Goal: Information Seeking & Learning: Compare options

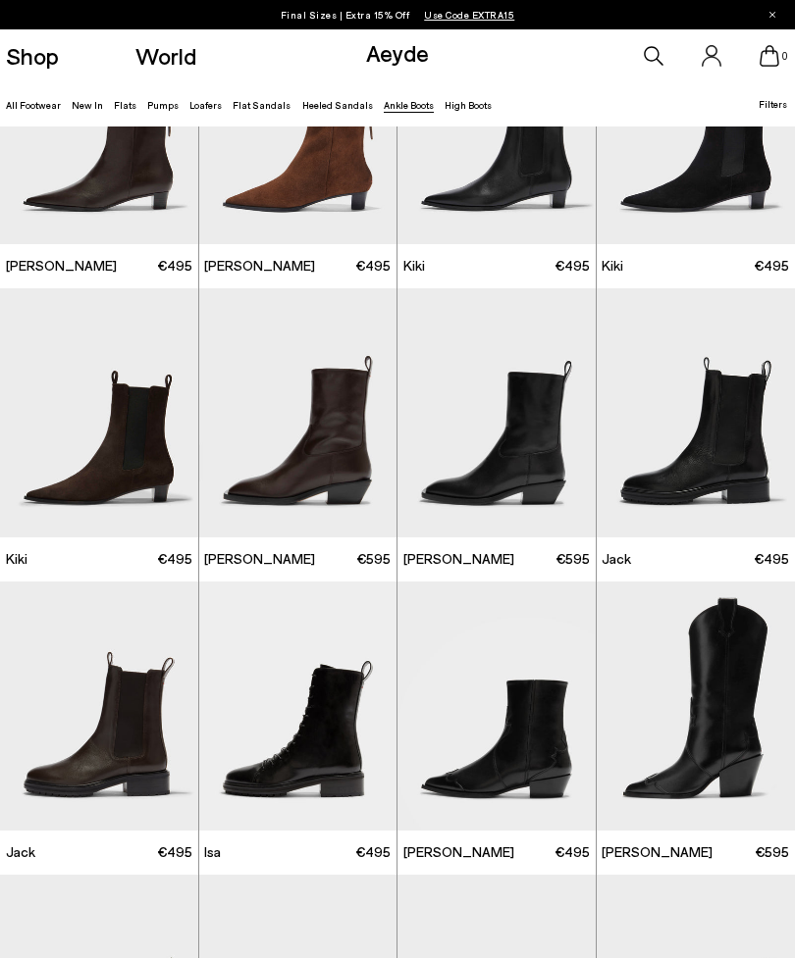
scroll to position [1594, 0]
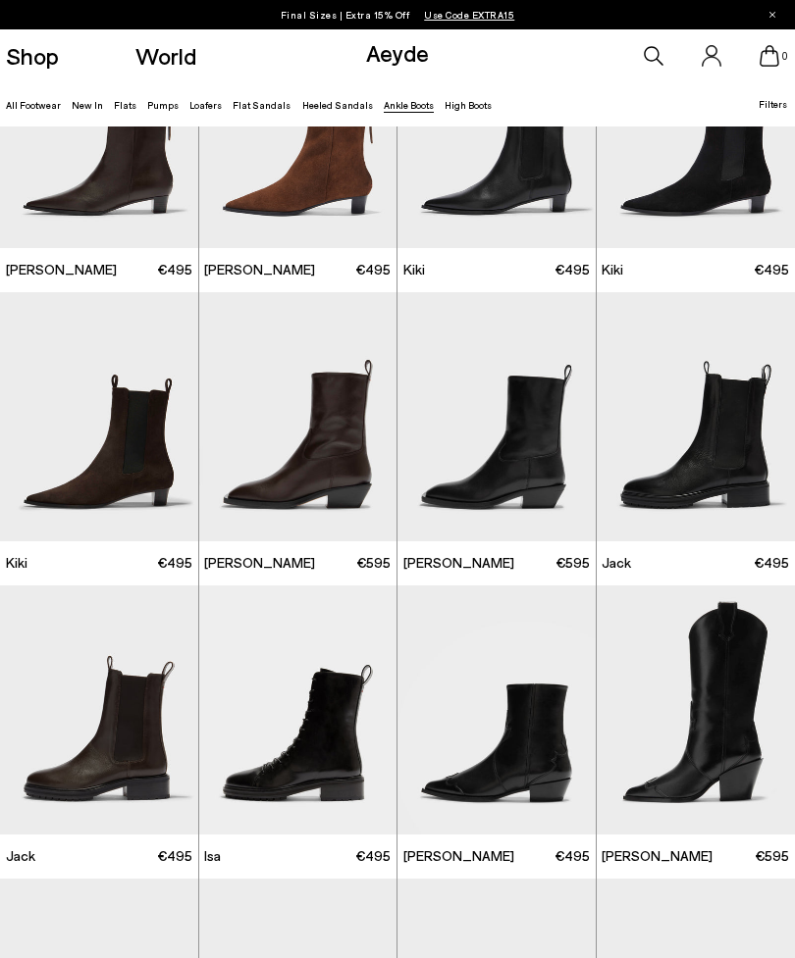
click at [317, 437] on img at bounding box center [298, 416] width 198 height 249
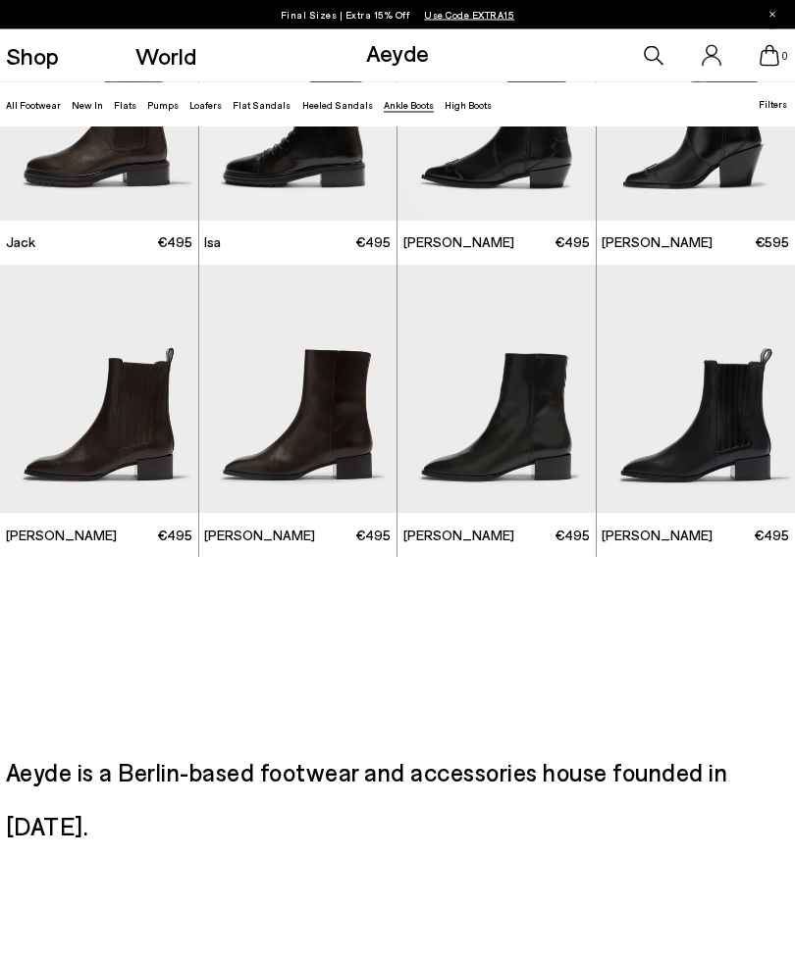
click at [140, 419] on div at bounding box center [158, 398] width 59 height 59
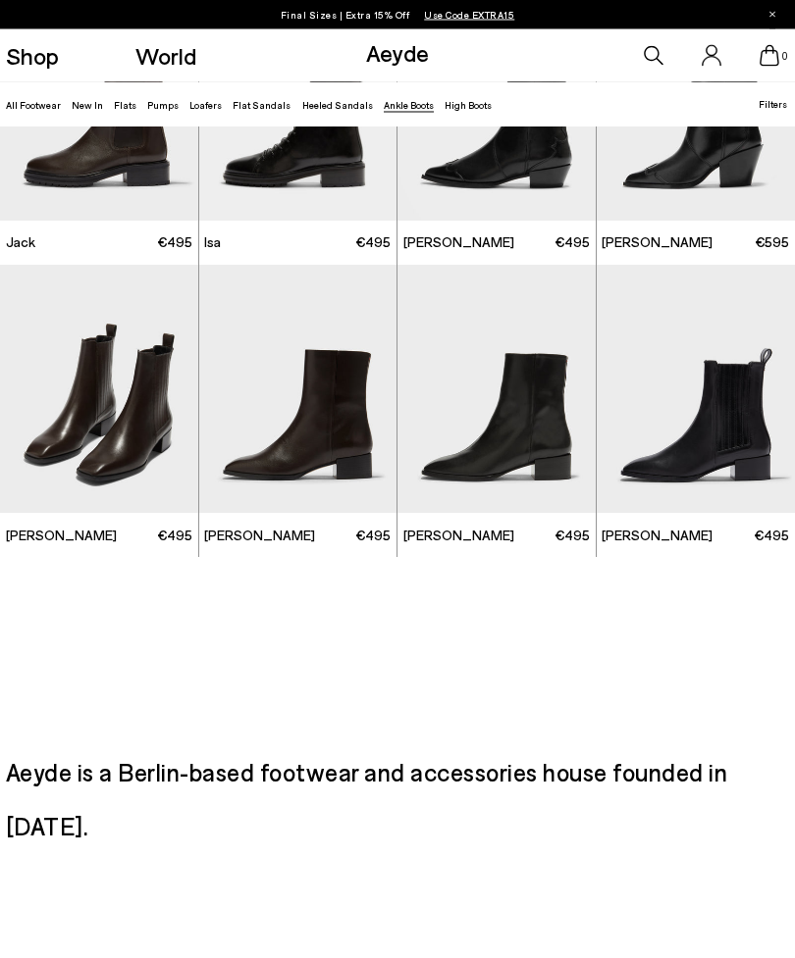
scroll to position [2208, 0]
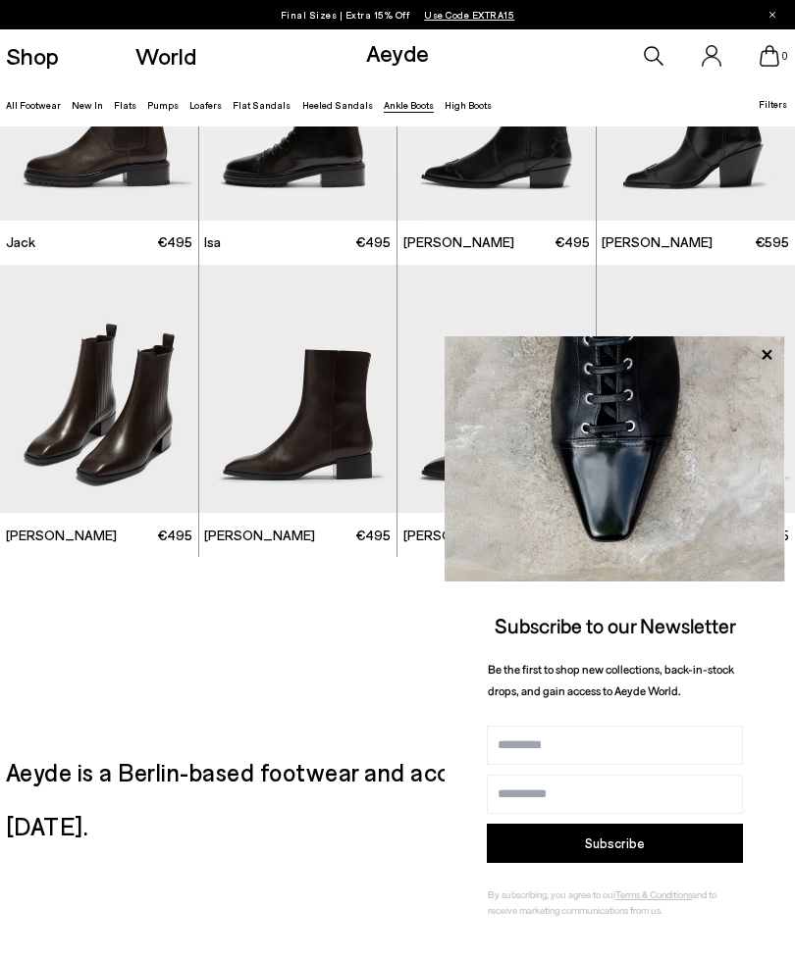
click at [121, 433] on img "2 / 6" at bounding box center [99, 389] width 198 height 249
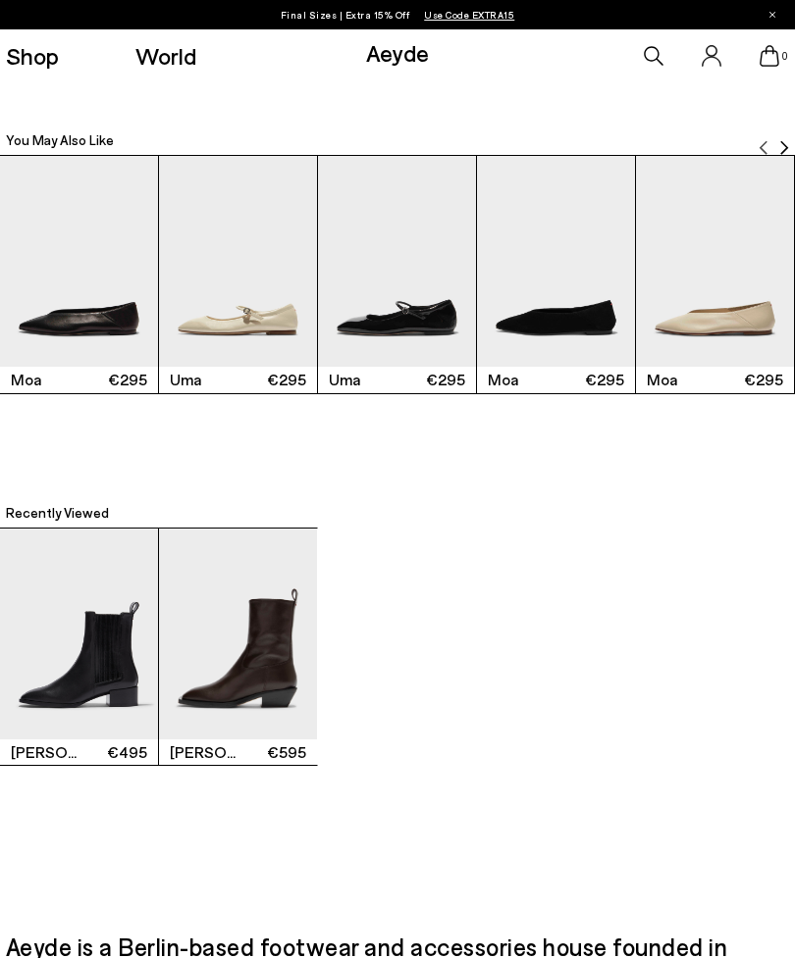
scroll to position [2277, 0]
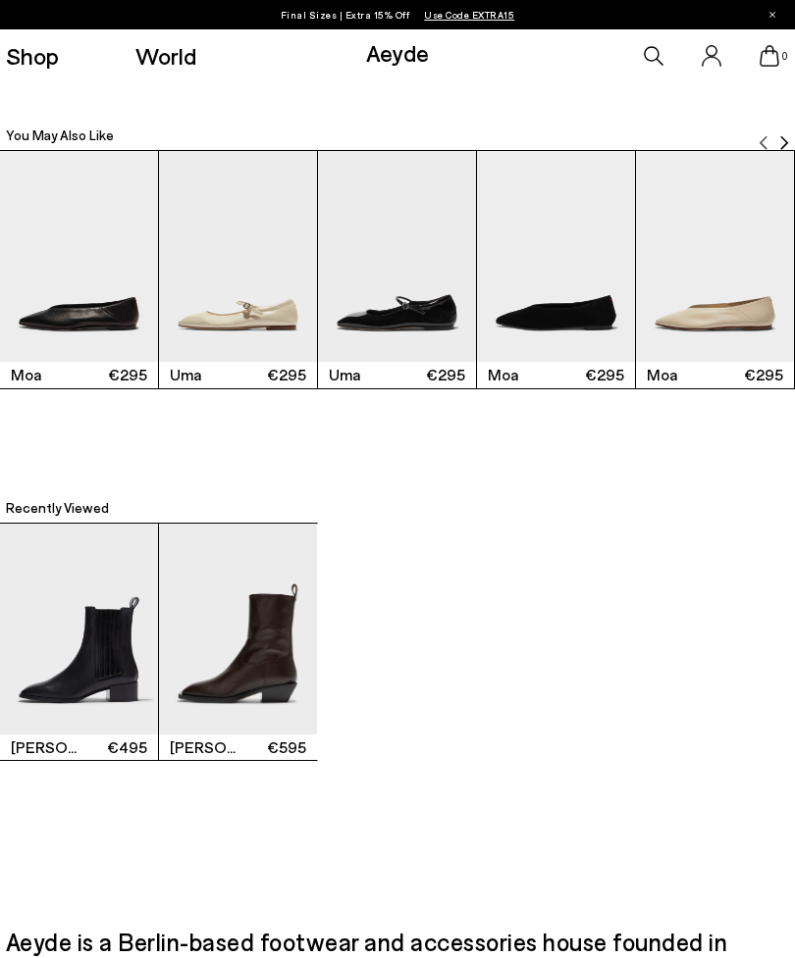
click at [237, 694] on img "2 / 2" at bounding box center [238, 629] width 158 height 211
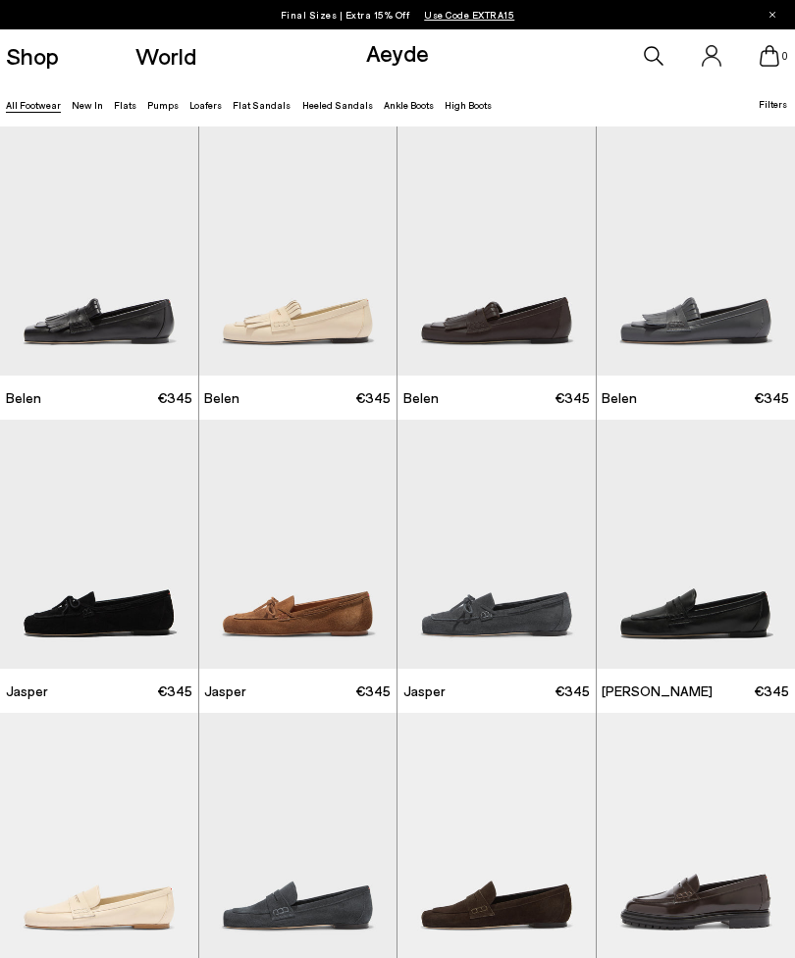
click at [498, 337] on img at bounding box center [496, 251] width 198 height 249
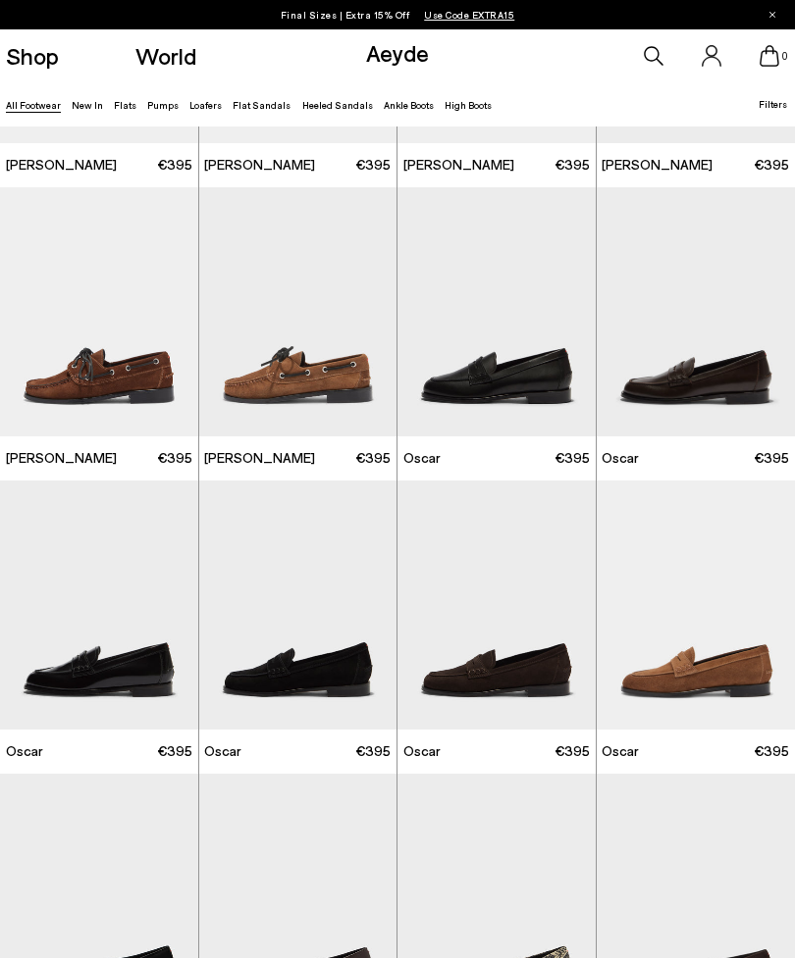
scroll to position [1124, 0]
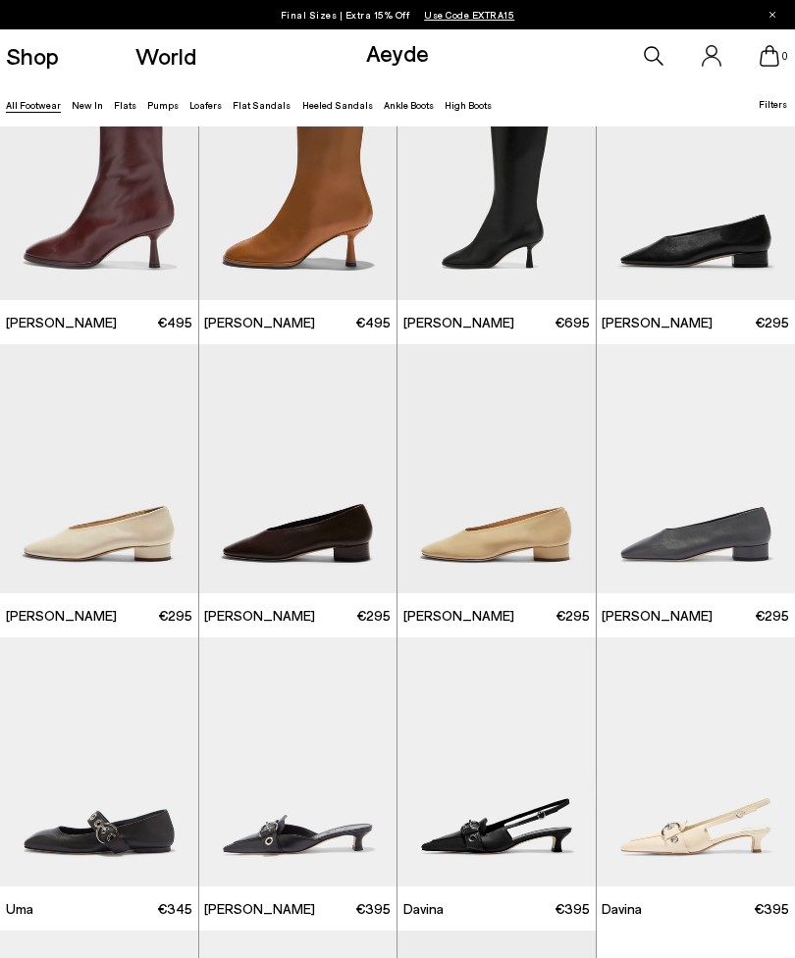
scroll to position [6066, 0]
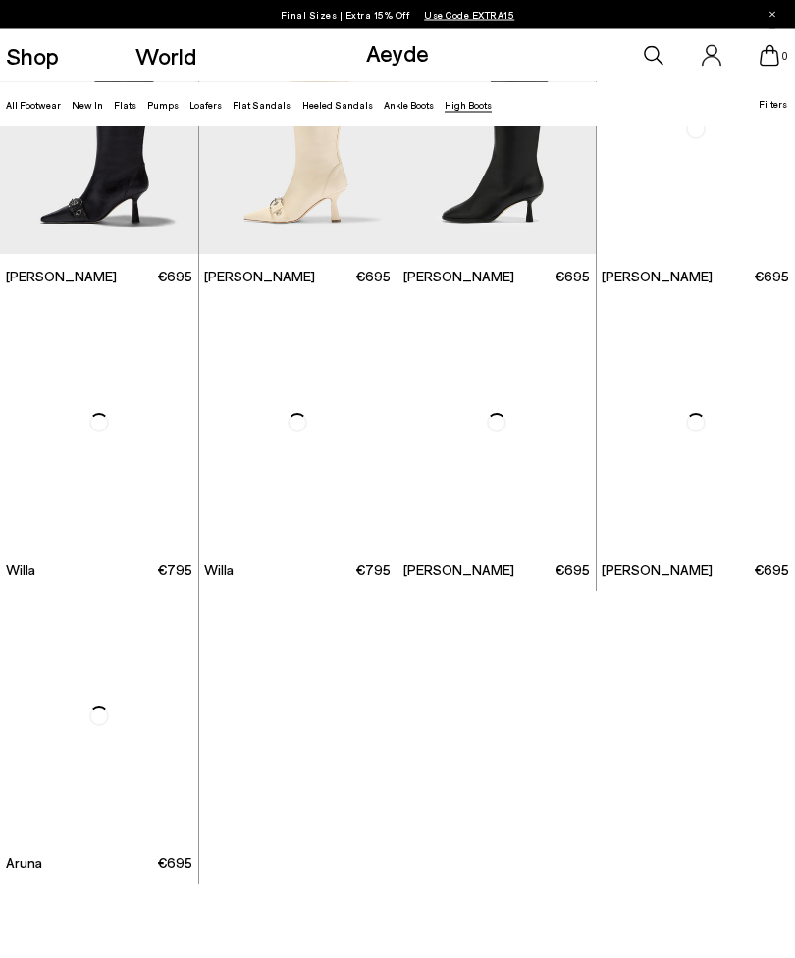
scroll to position [116, 0]
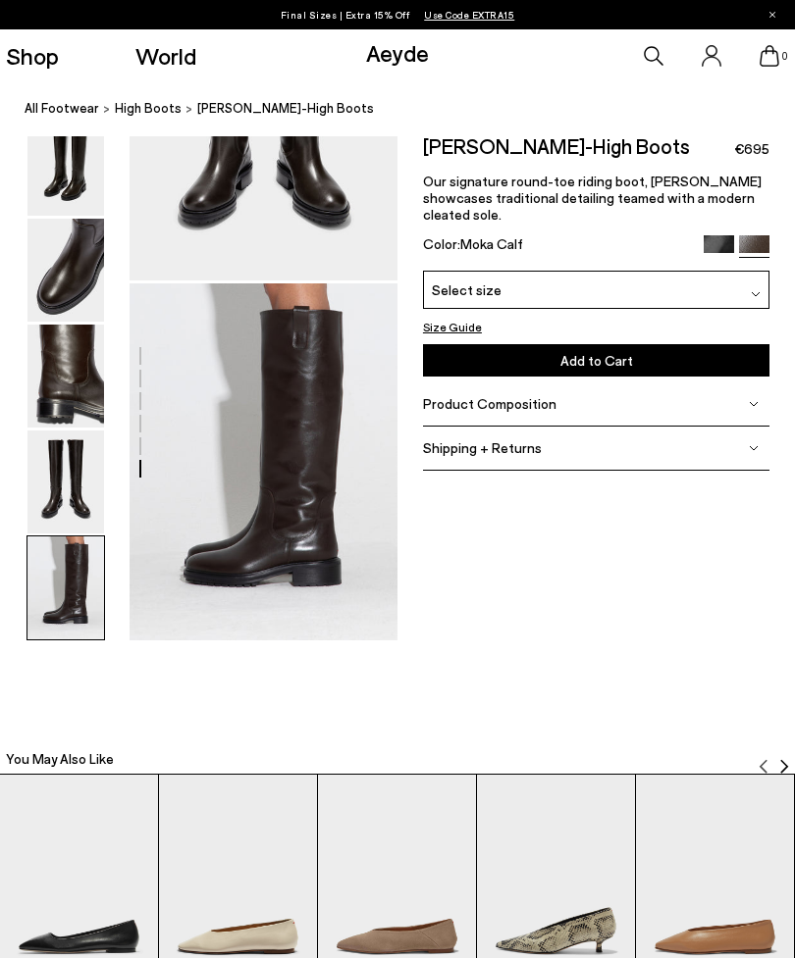
scroll to position [1649, 0]
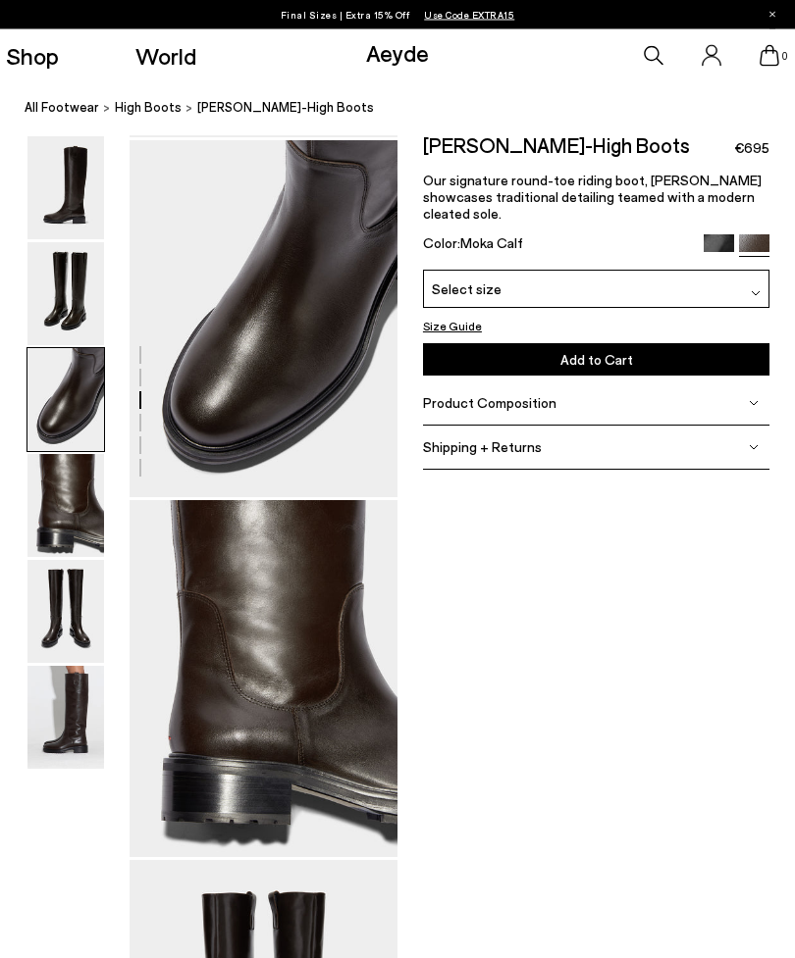
click at [62, 410] on img at bounding box center [65, 400] width 77 height 103
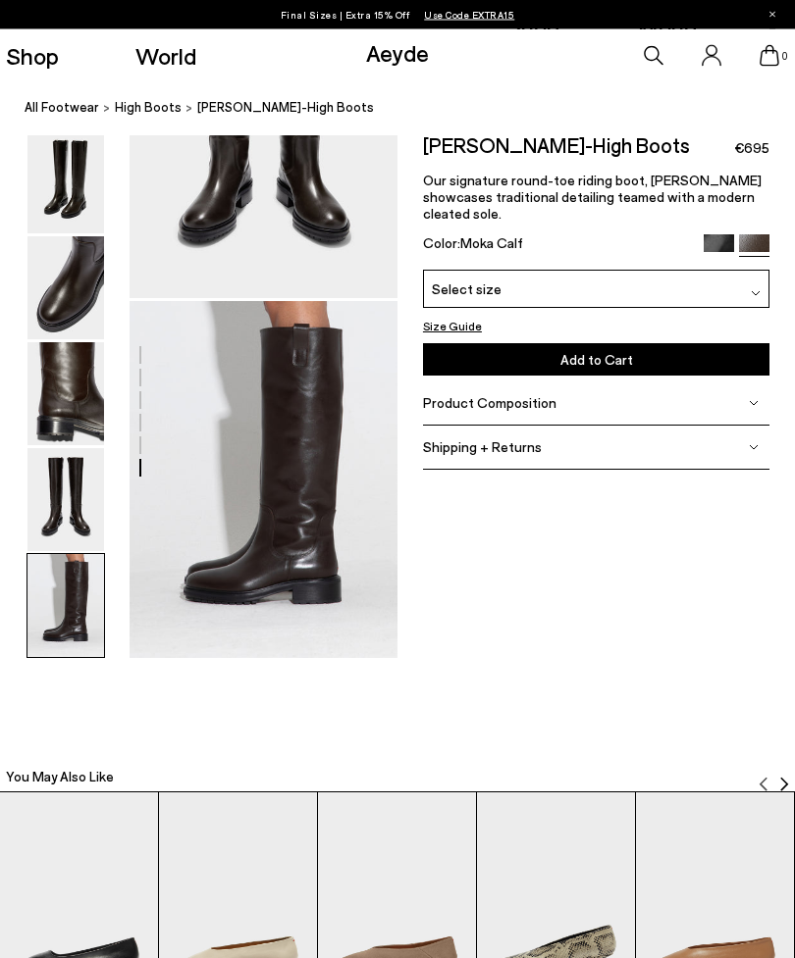
scroll to position [1631, 0]
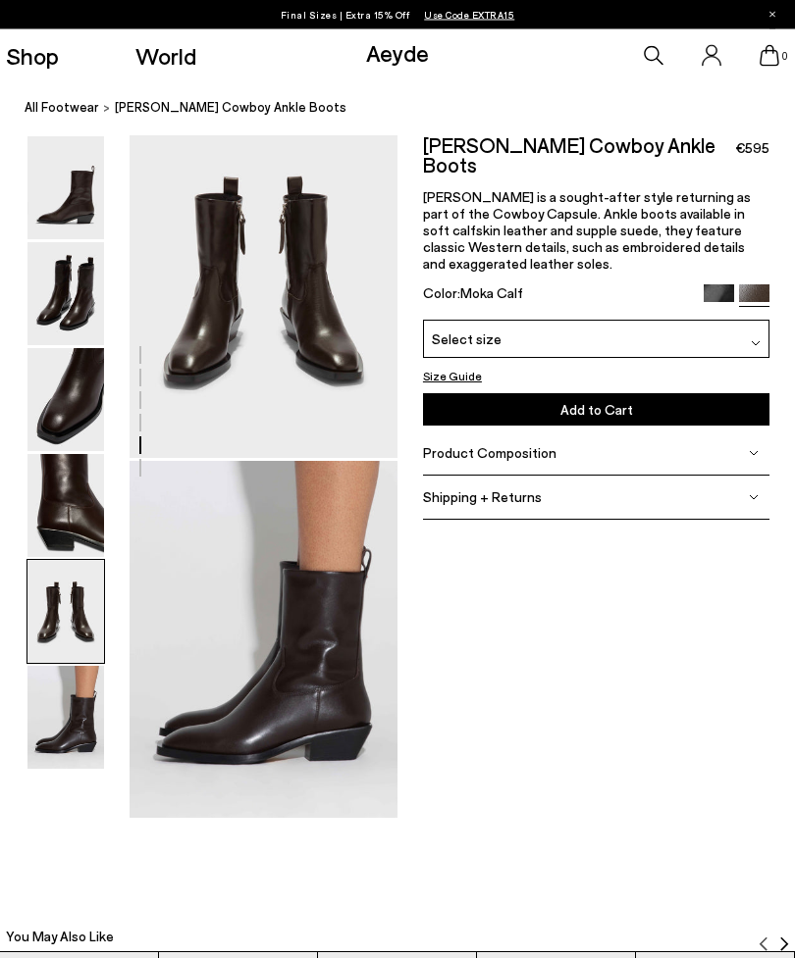
scroll to position [1472, 0]
